Goal: Information Seeking & Learning: Learn about a topic

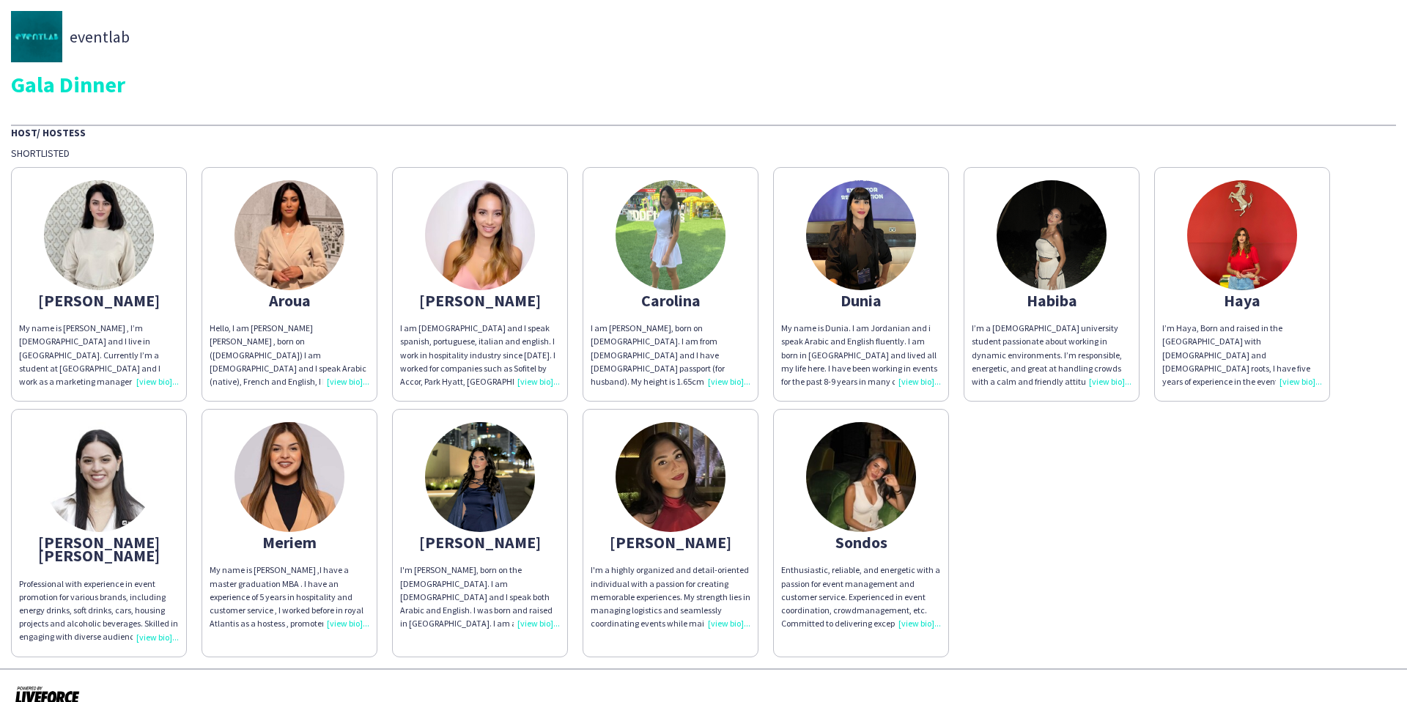
scroll to position [7, 0]
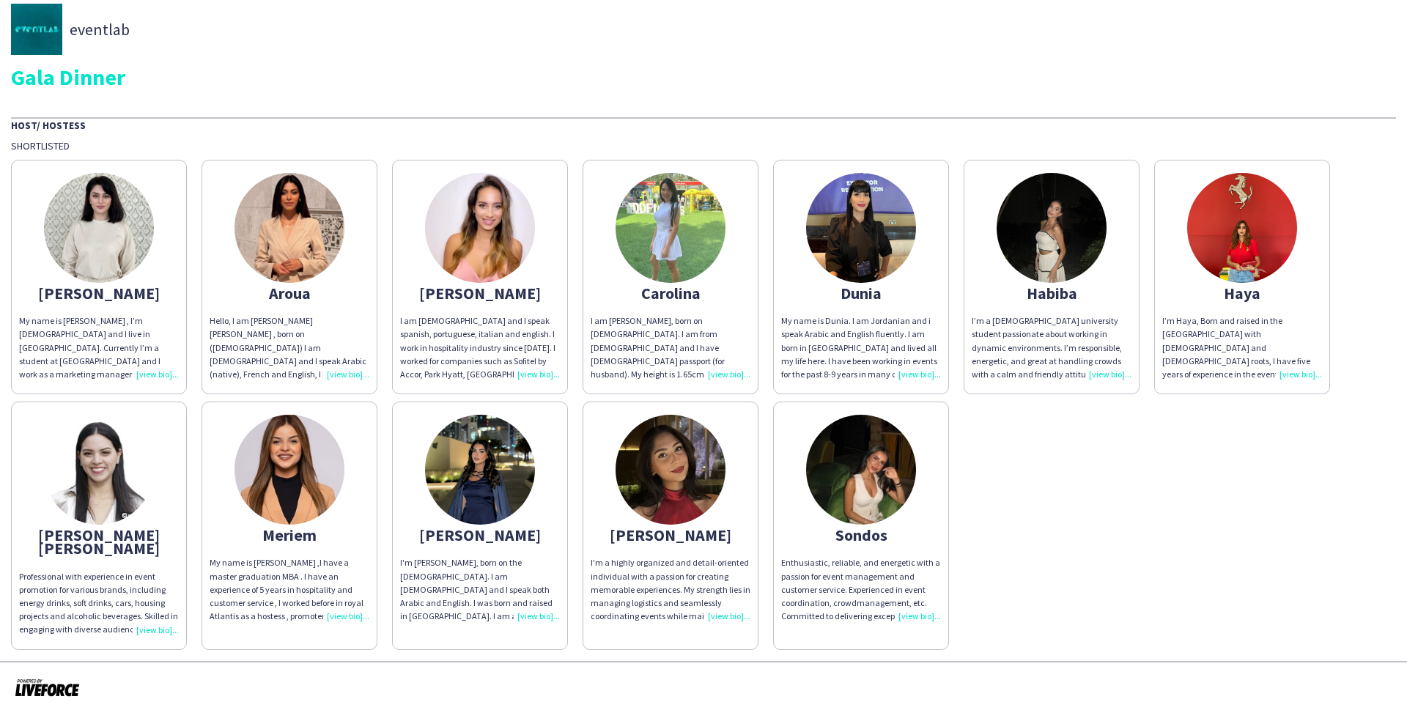
click at [128, 240] on img at bounding box center [99, 228] width 110 height 110
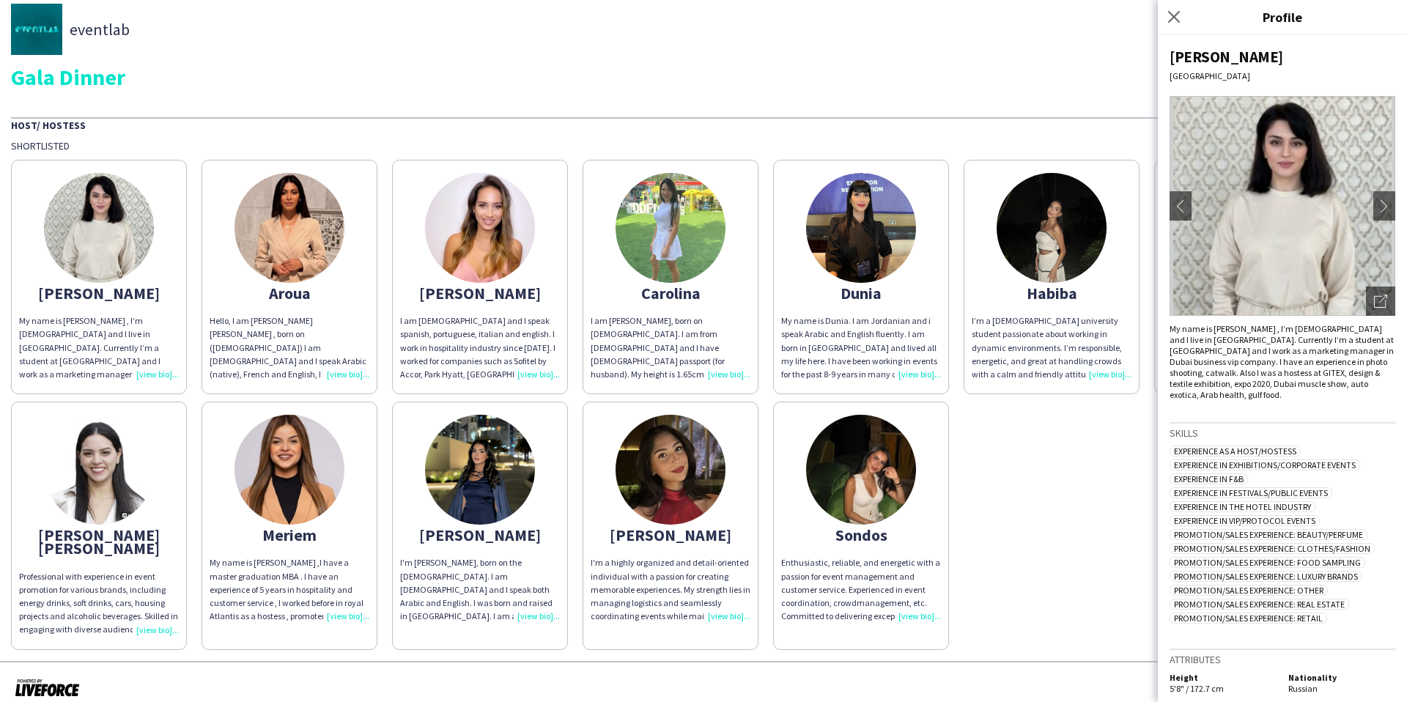
click at [331, 237] on img at bounding box center [290, 228] width 110 height 110
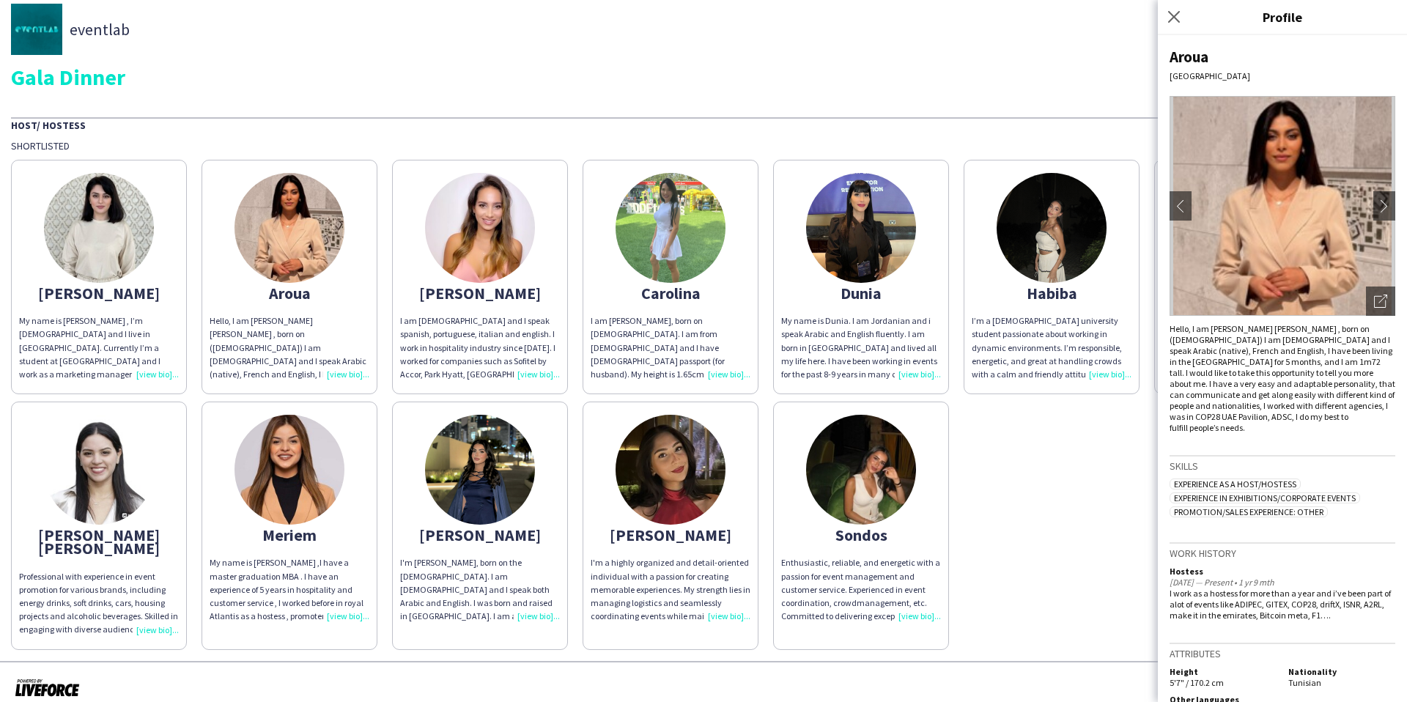
click at [508, 237] on img at bounding box center [480, 228] width 110 height 110
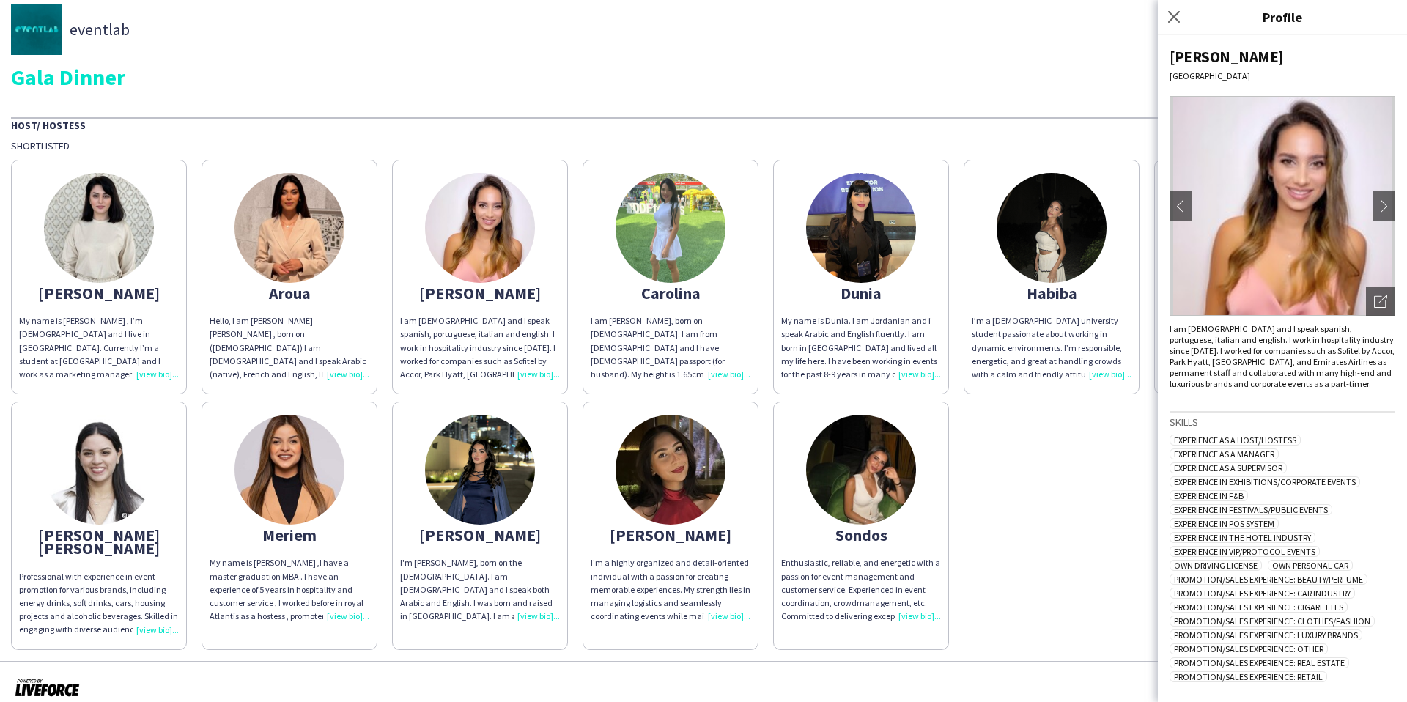
scroll to position [0, 0]
click at [654, 237] on img at bounding box center [671, 228] width 110 height 110
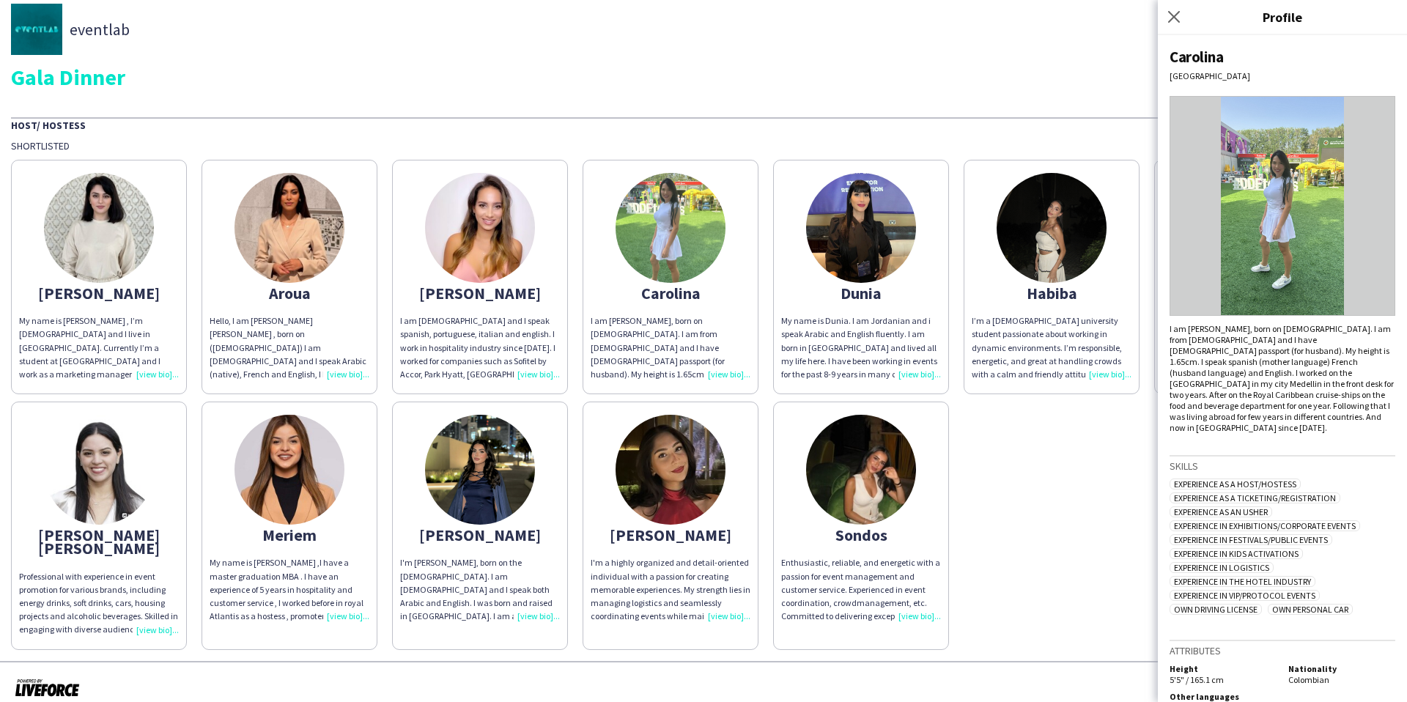
click at [852, 230] on img at bounding box center [861, 228] width 110 height 110
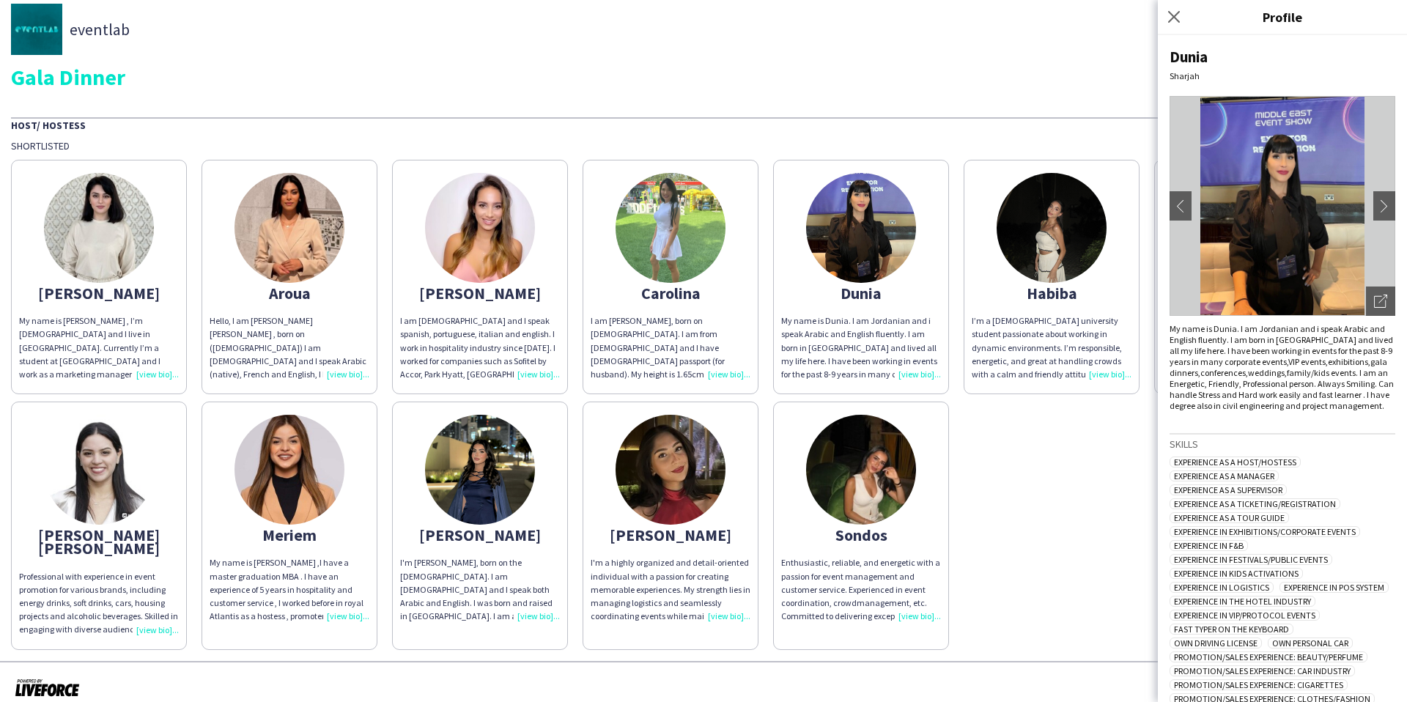
click at [1027, 237] on img at bounding box center [1052, 228] width 110 height 110
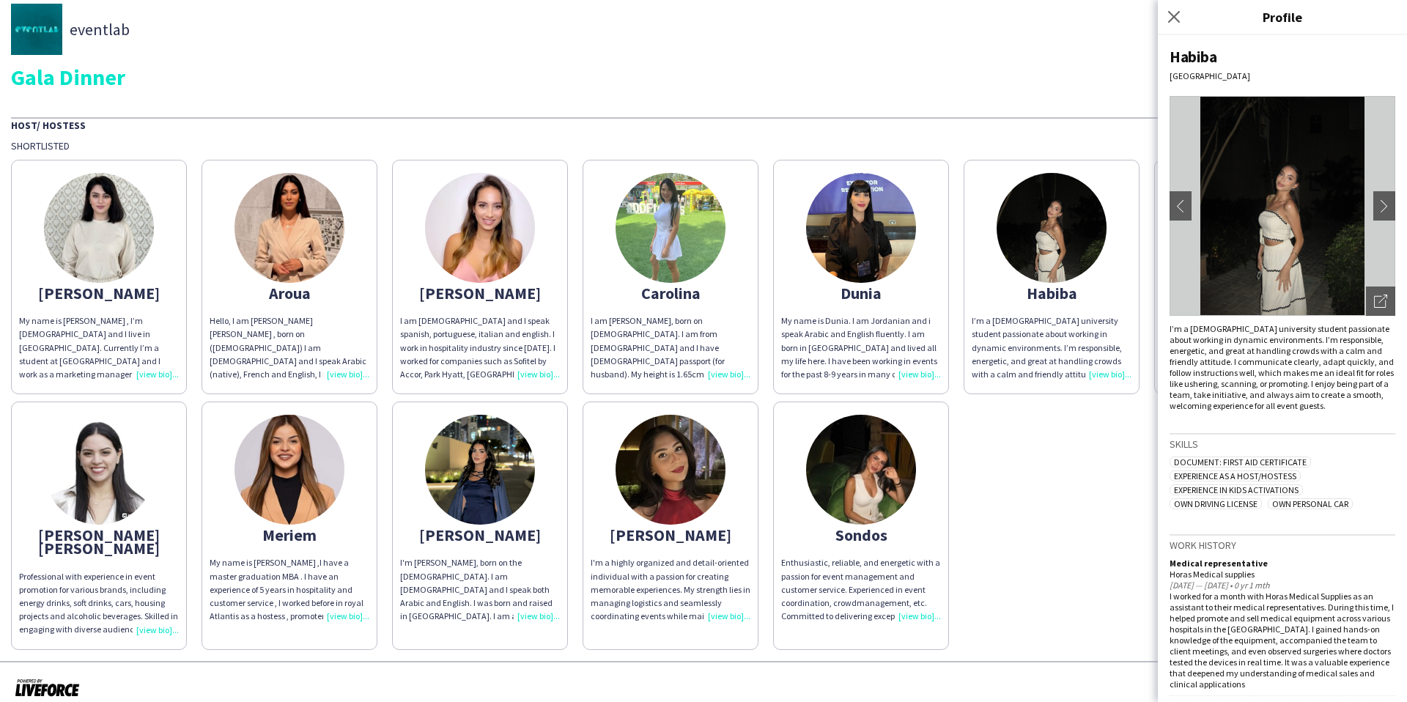
click at [891, 472] on img at bounding box center [861, 470] width 110 height 110
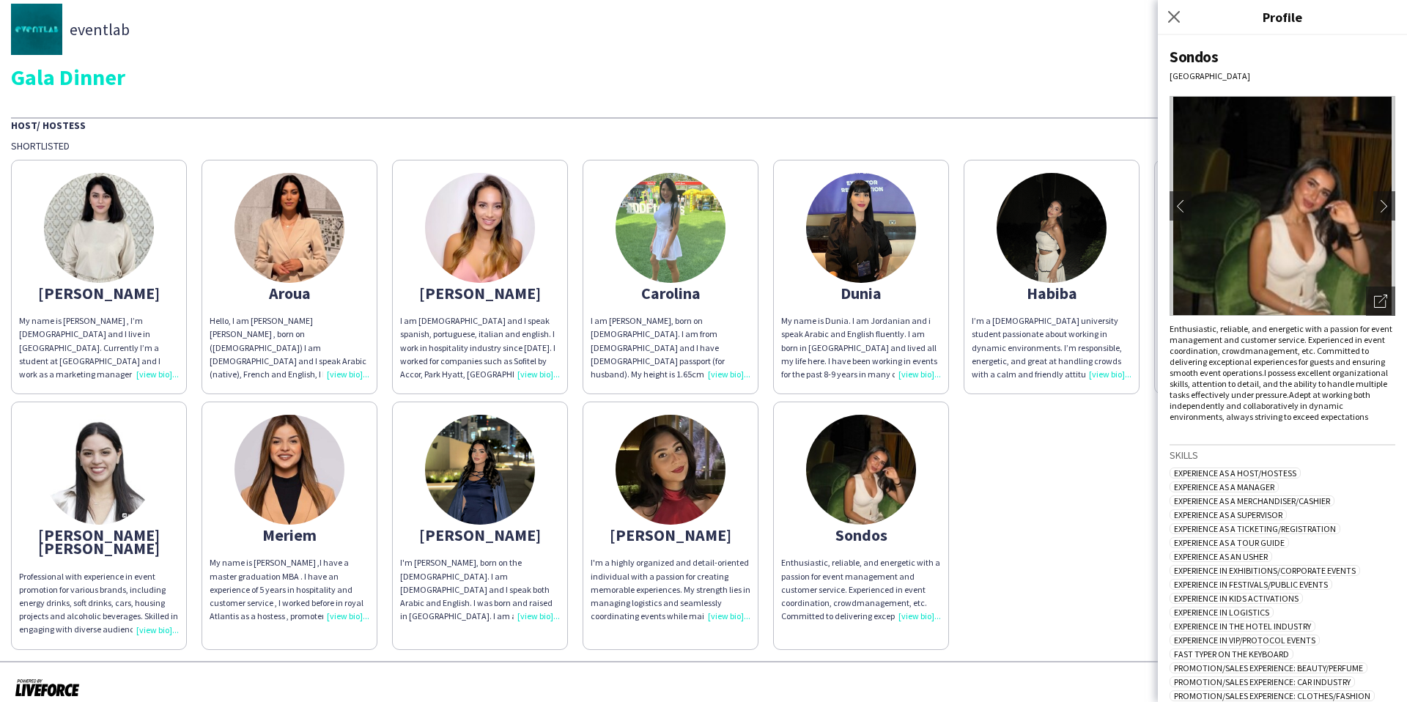
click at [675, 515] on img at bounding box center [671, 470] width 110 height 110
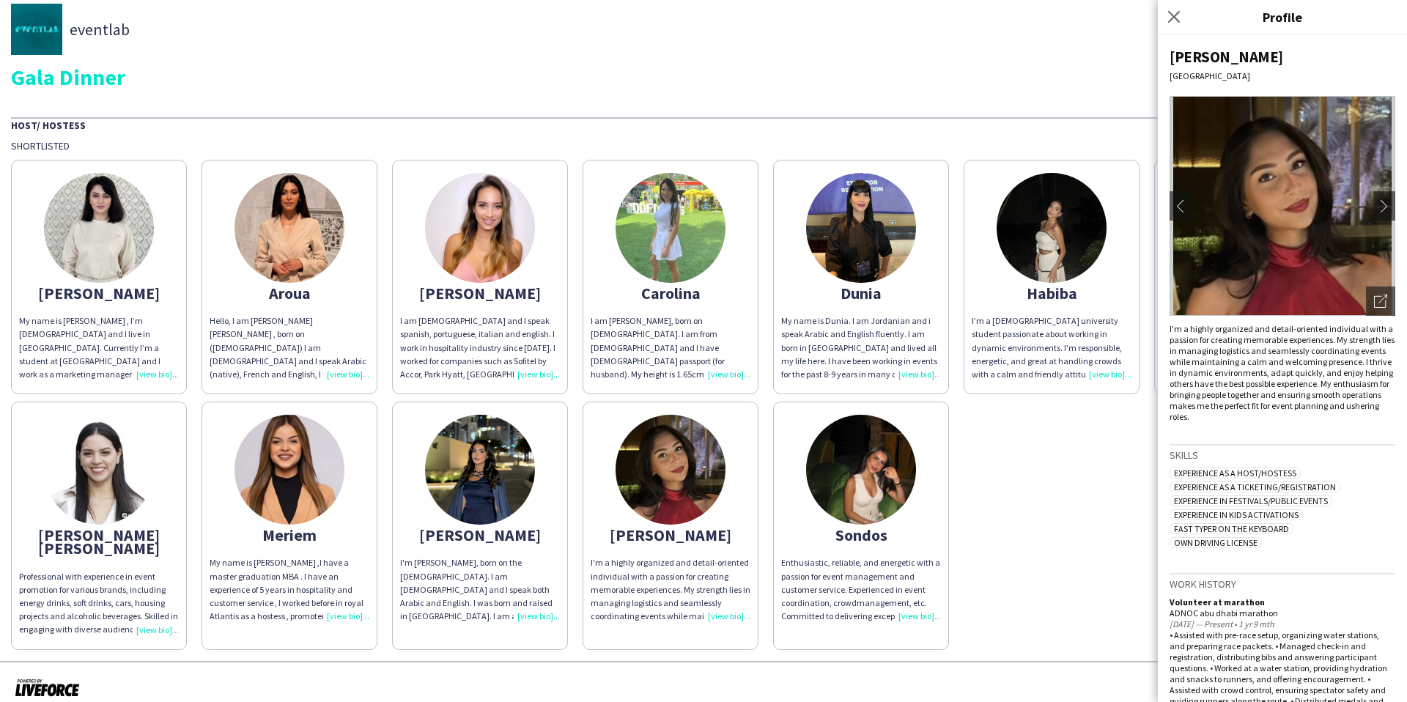
click at [527, 501] on app-share-pages-crew-card "[PERSON_NAME] I'm [PERSON_NAME], born on the [DEMOGRAPHIC_DATA]. I am [DEMOGRAP…" at bounding box center [480, 526] width 176 height 248
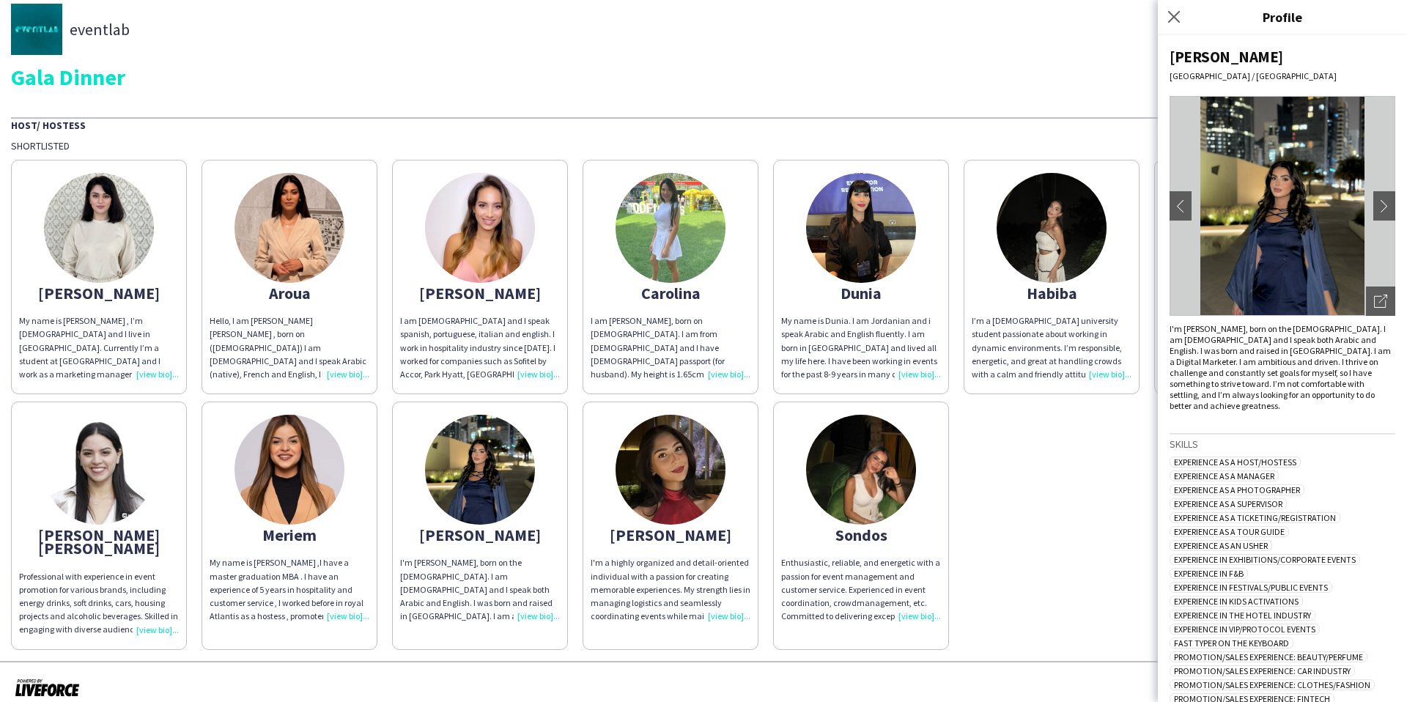
click at [372, 498] on app-share-pages-crew-card "Meriem My name is [PERSON_NAME] ,I have a master graduation MBA . I have an exp…" at bounding box center [290, 526] width 176 height 248
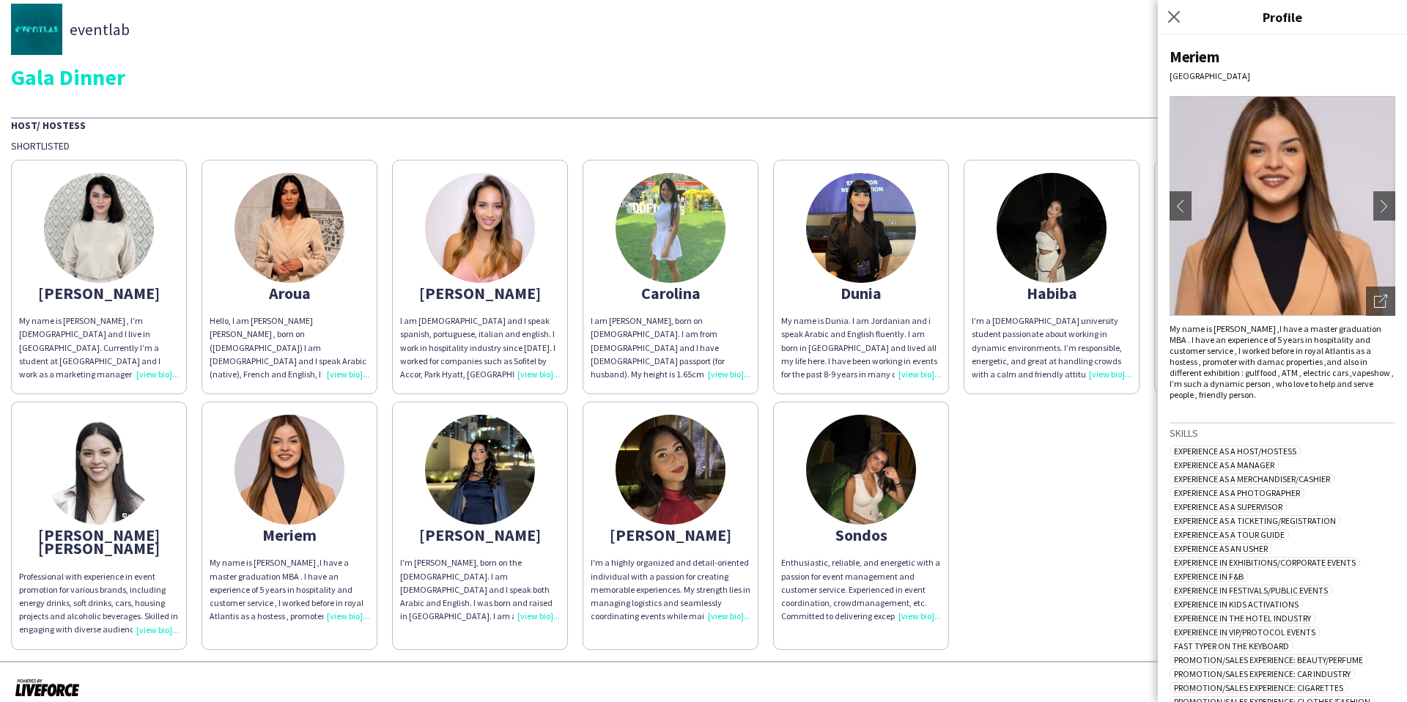
click at [141, 490] on img at bounding box center [99, 470] width 110 height 110
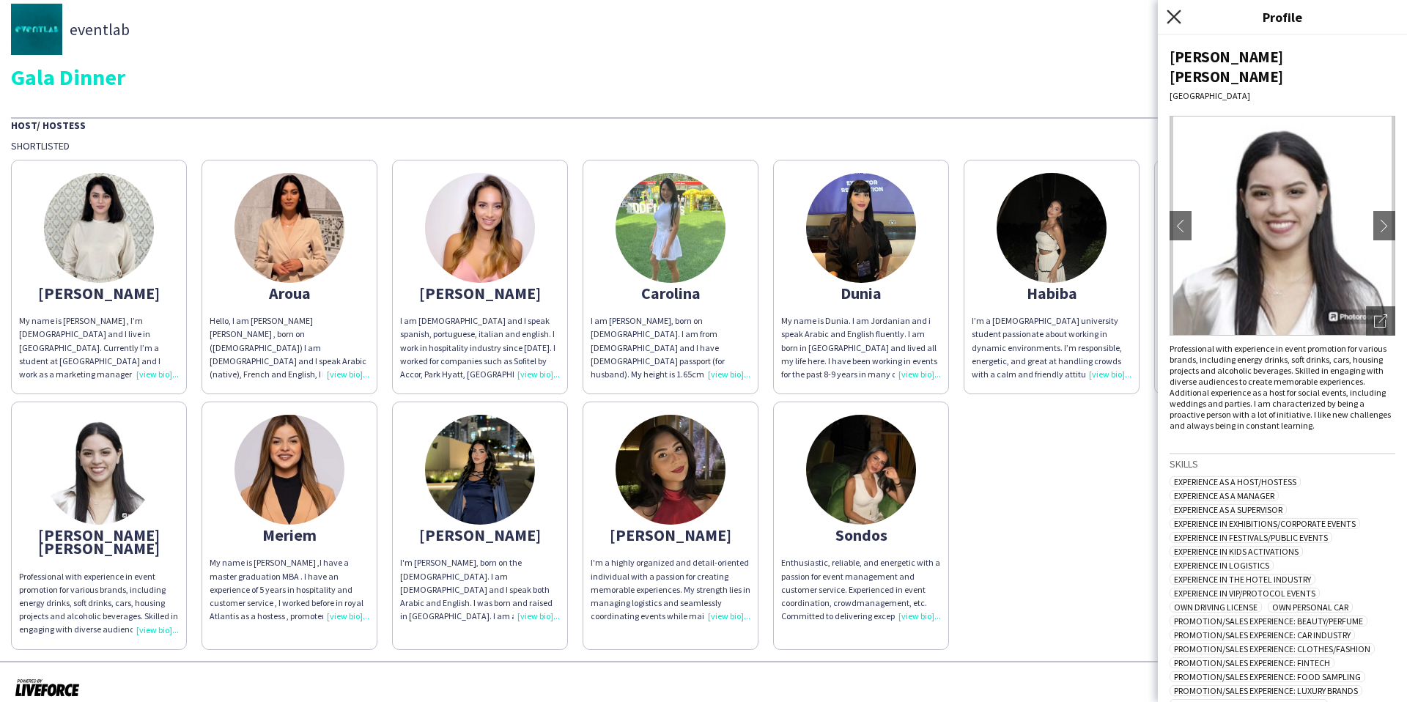
click at [1077, 15] on icon at bounding box center [1174, 17] width 14 height 14
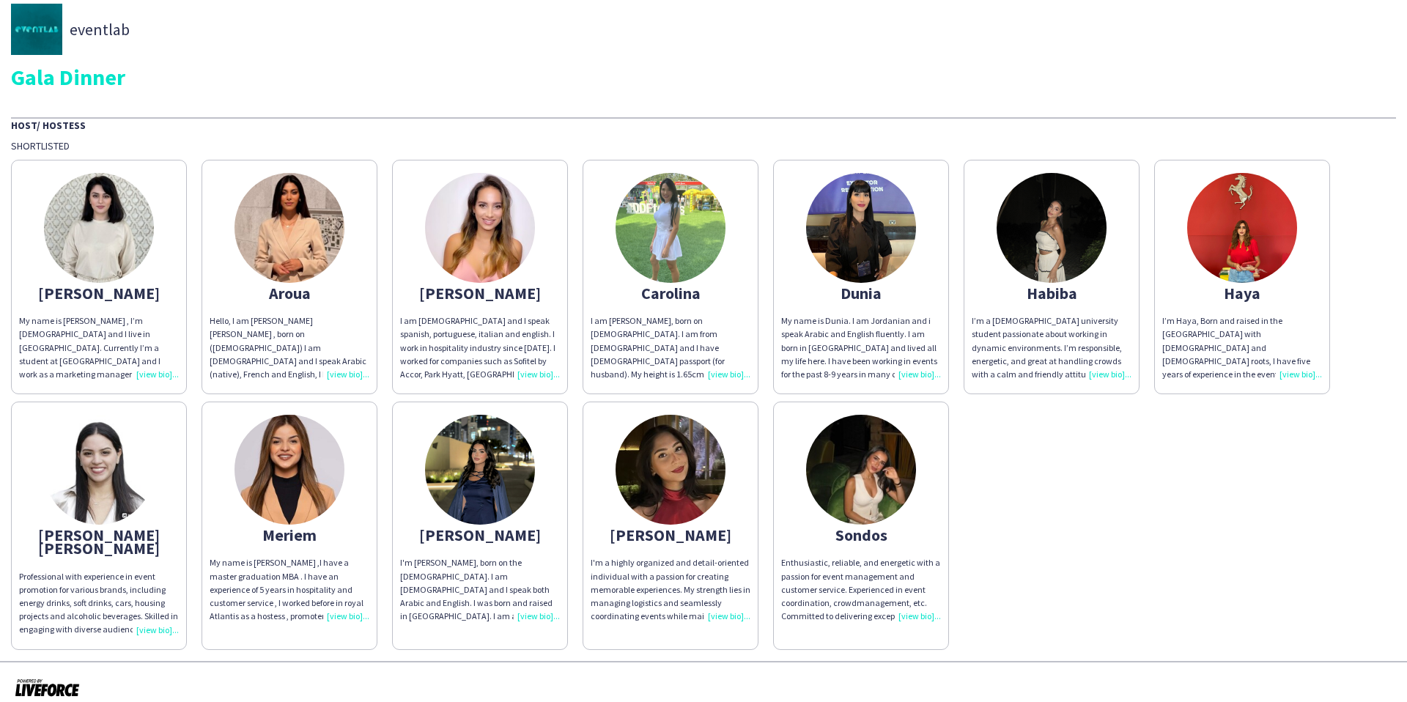
click at [1077, 215] on img at bounding box center [1242, 228] width 110 height 110
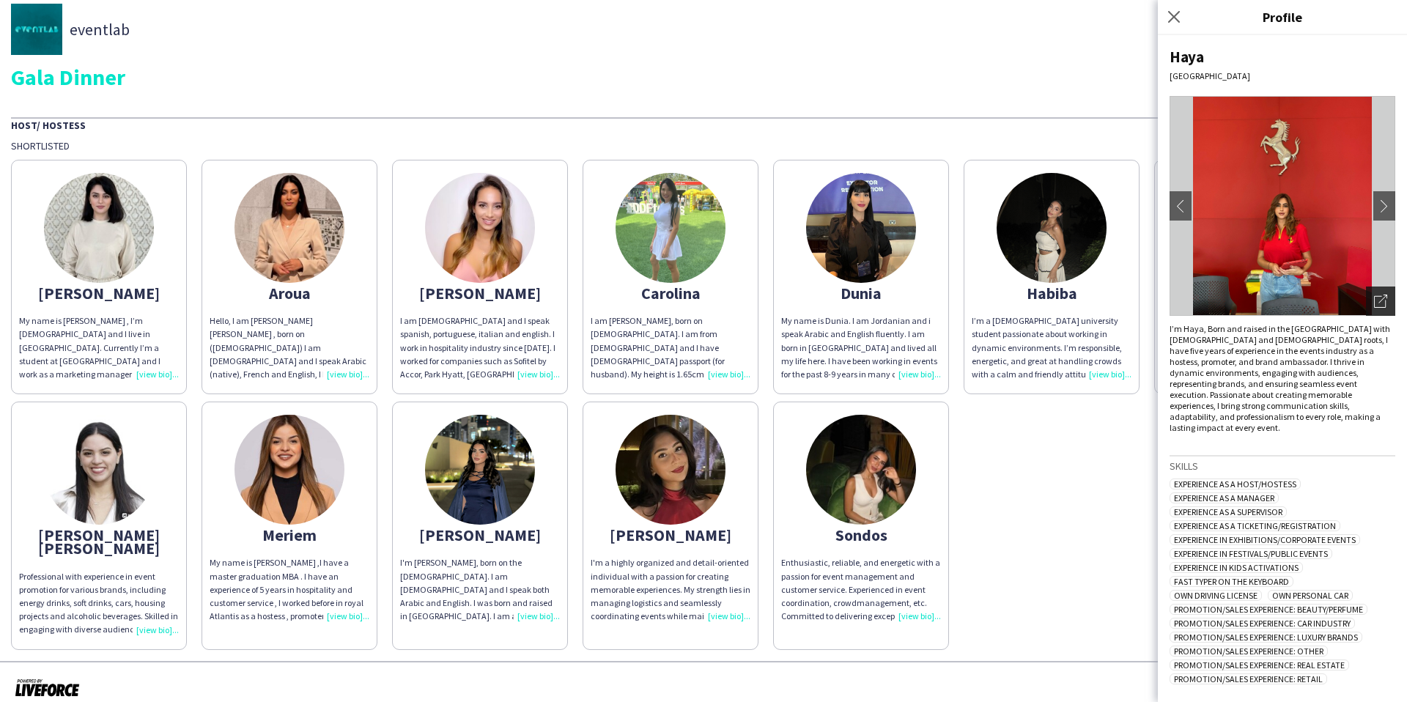
click at [1077, 301] on div "Open photos pop-in" at bounding box center [1380, 301] width 29 height 29
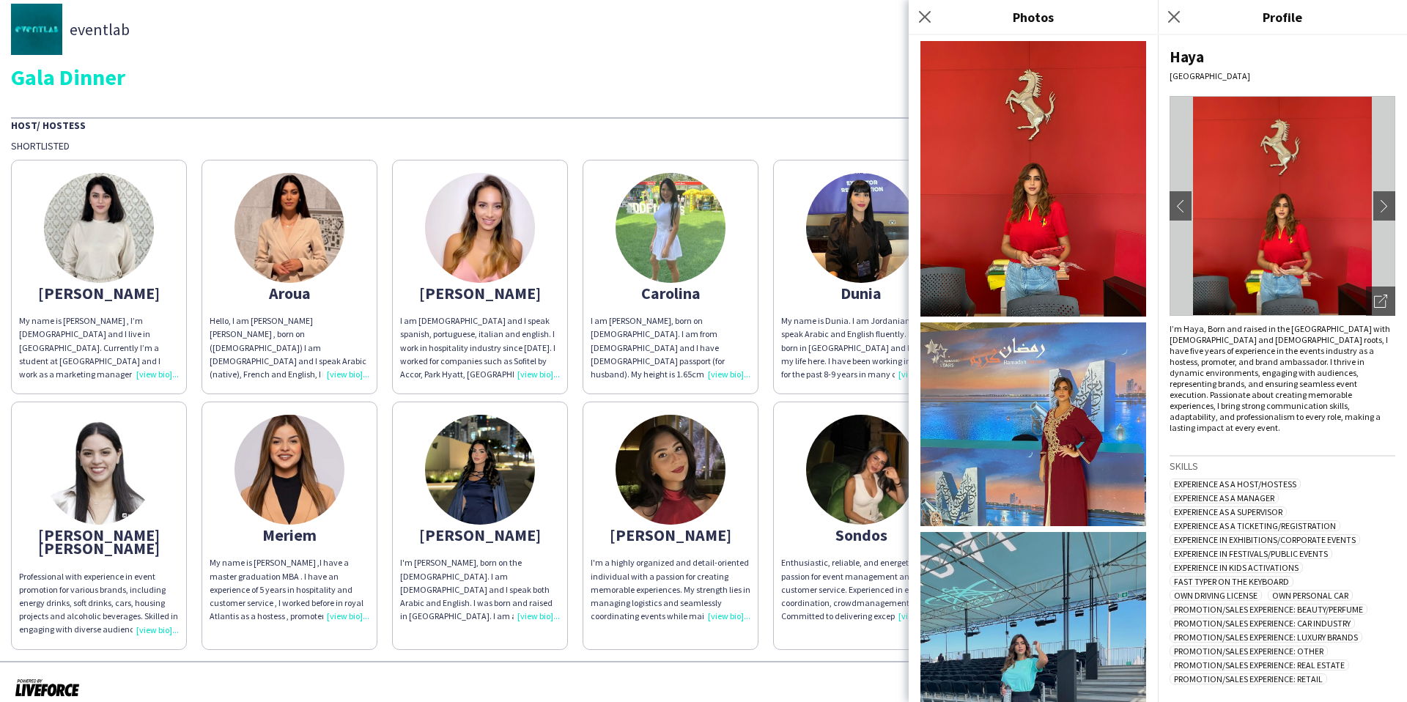
scroll to position [132, 0]
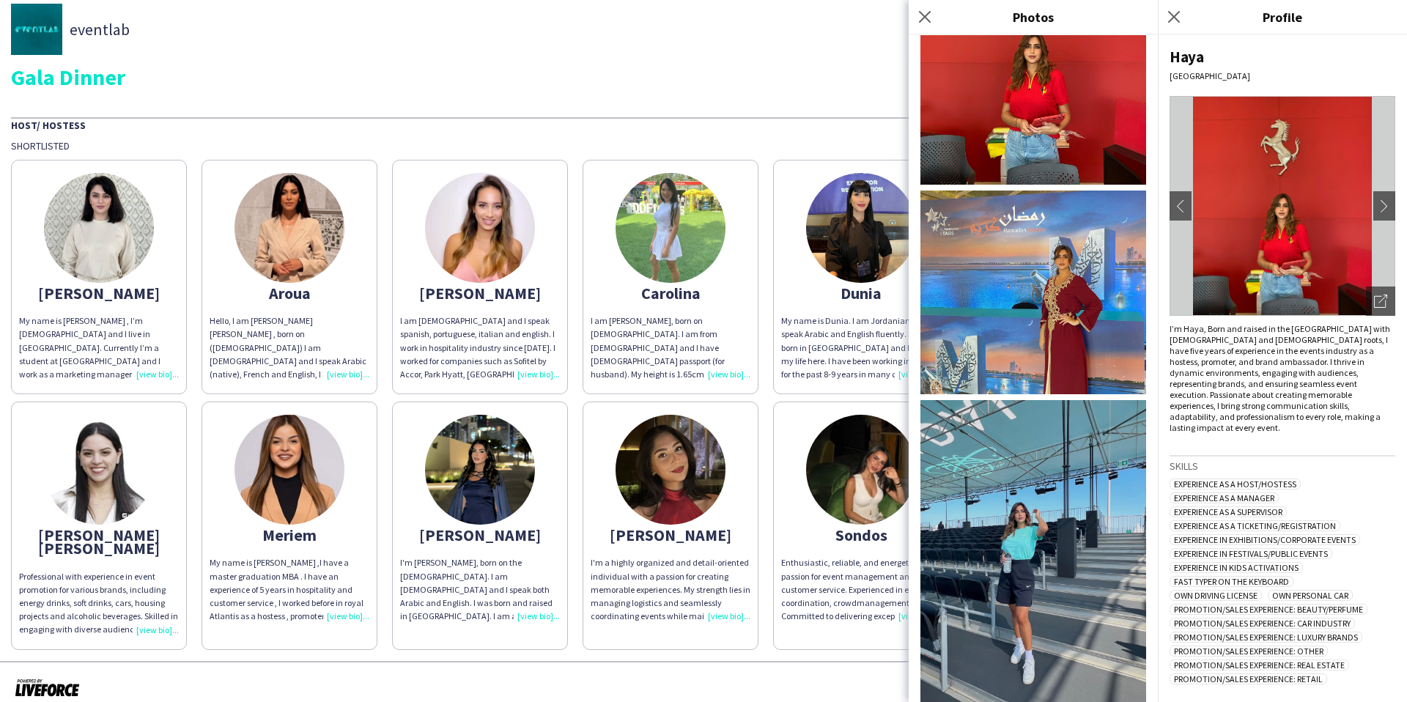
click at [463, 502] on img at bounding box center [480, 470] width 110 height 110
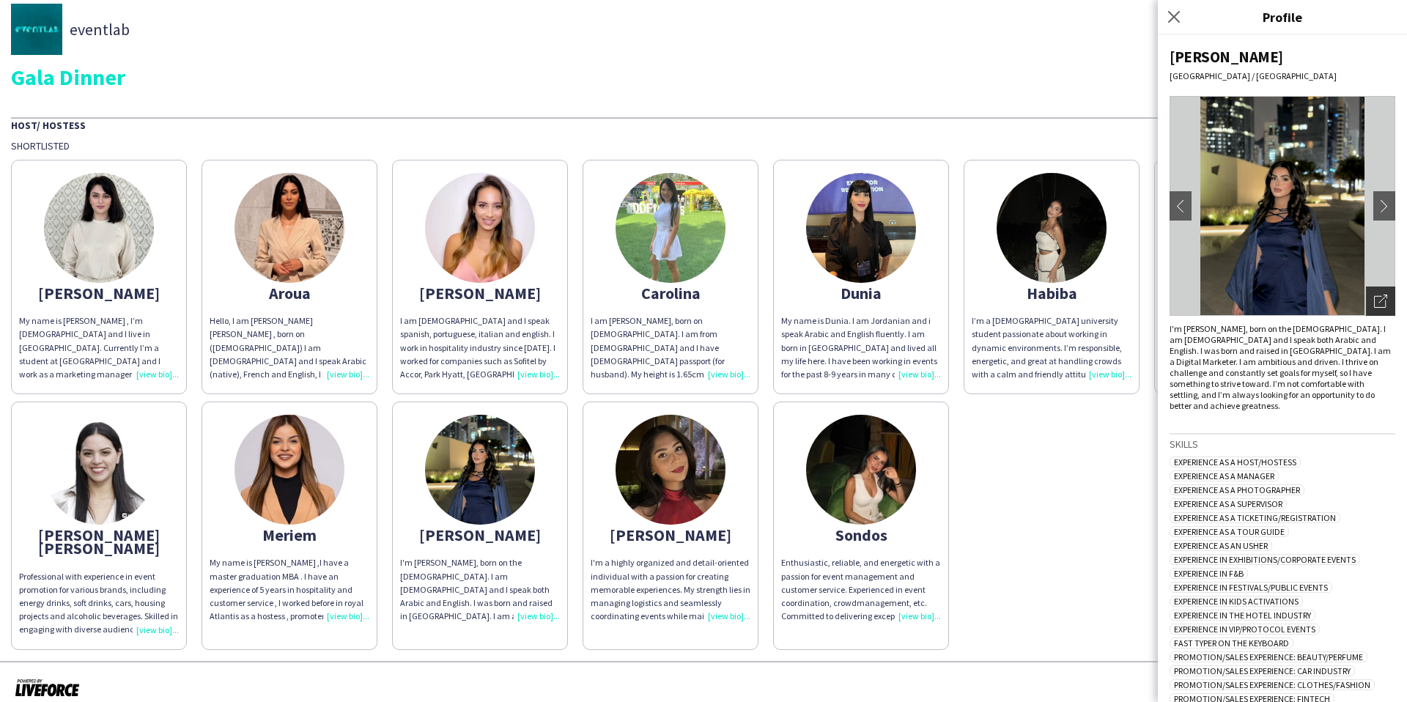
click at [1077, 297] on icon "Open photos pop-in" at bounding box center [1380, 301] width 13 height 13
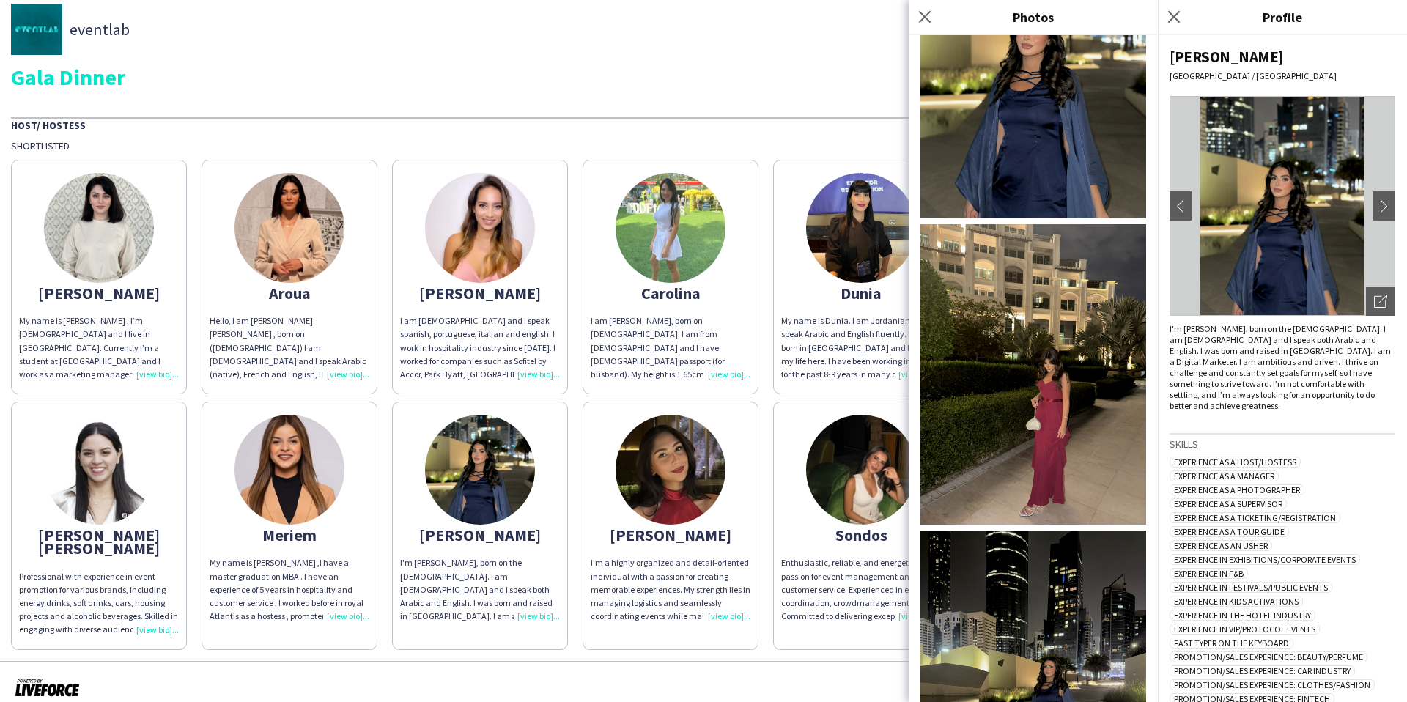
scroll to position [254, 0]
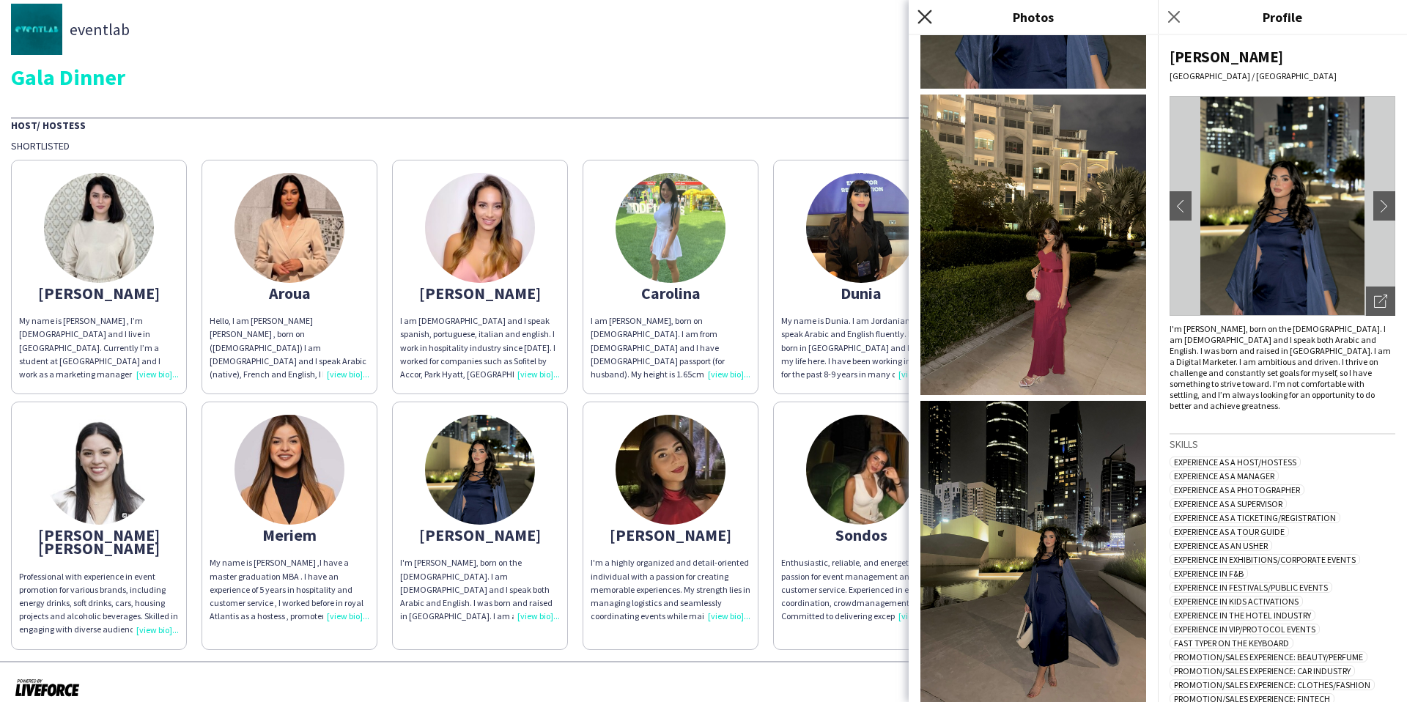
click at [924, 15] on icon at bounding box center [925, 17] width 14 height 14
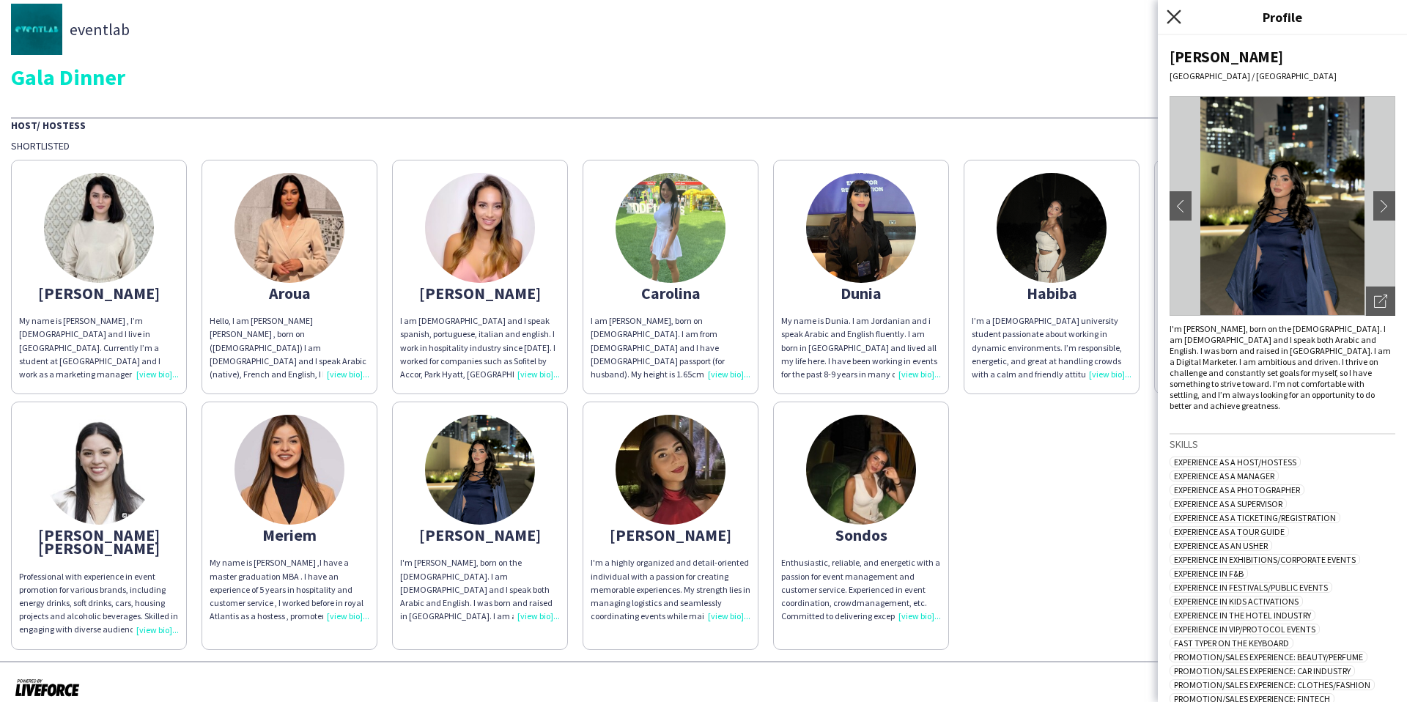
click at [1077, 11] on icon "Close pop-in" at bounding box center [1174, 17] width 14 height 14
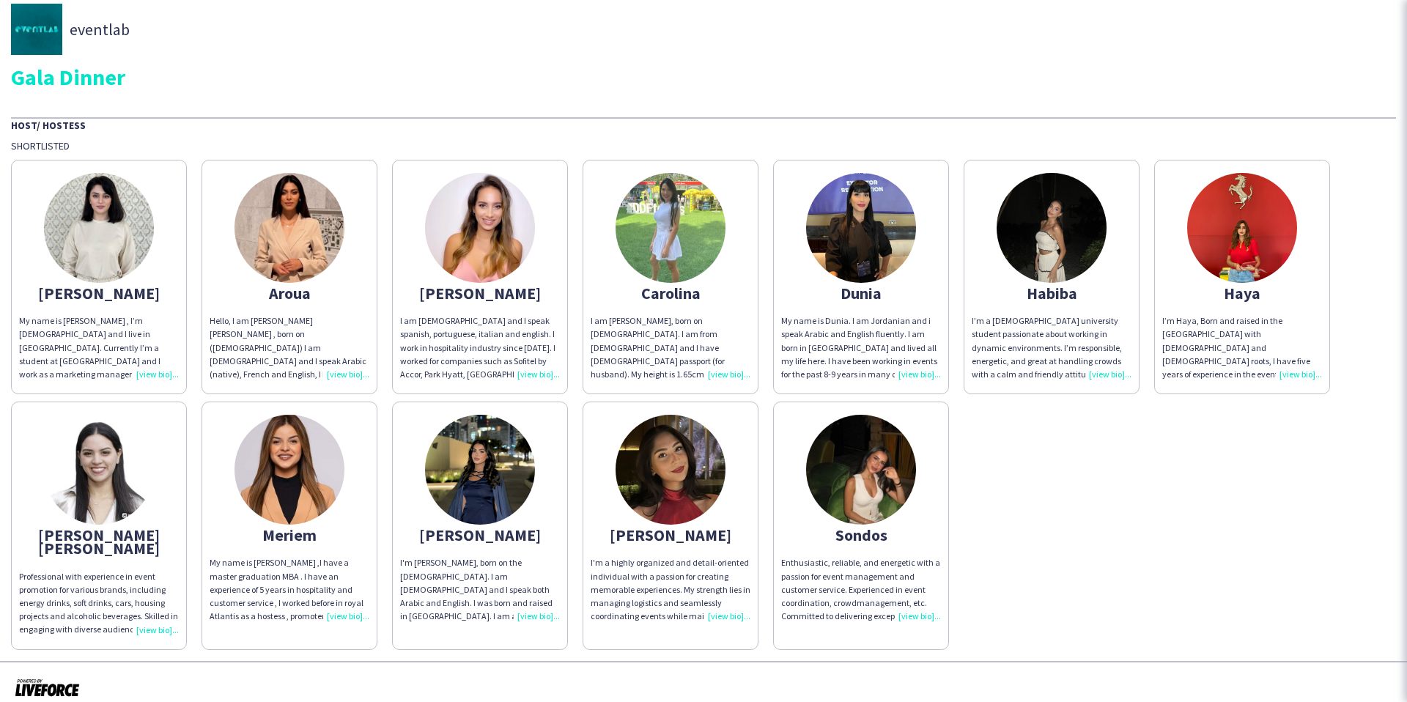
click at [1022, 39] on div "eventlab" at bounding box center [703, 29] width 1385 height 51
